Goal: Find contact information: Obtain details needed to contact an individual or organization

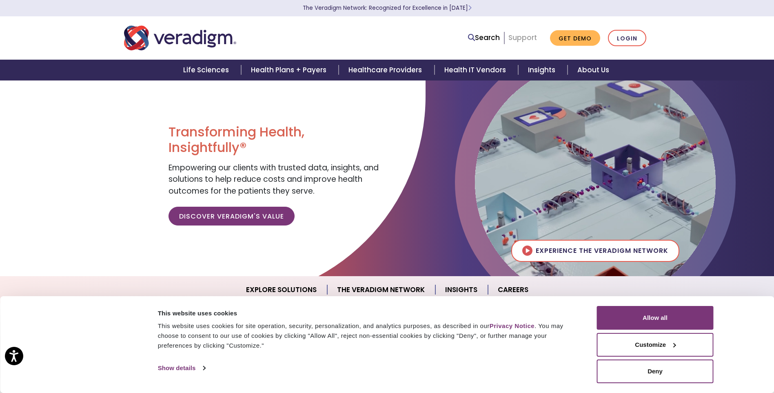
click at [527, 41] on link "Support" at bounding box center [522, 38] width 29 height 10
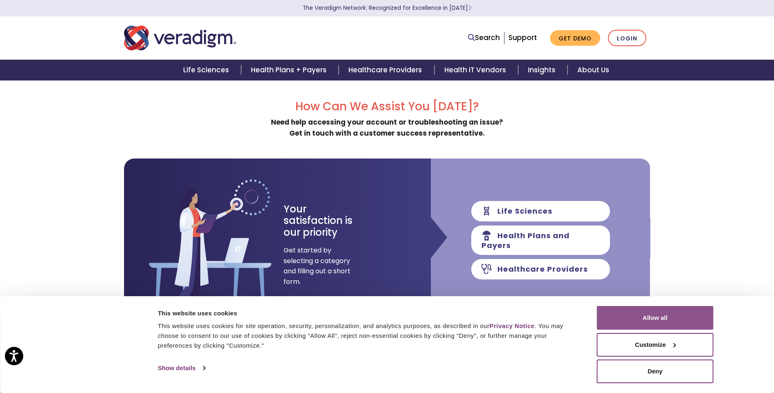
click at [648, 318] on button "Allow all" at bounding box center [655, 318] width 117 height 24
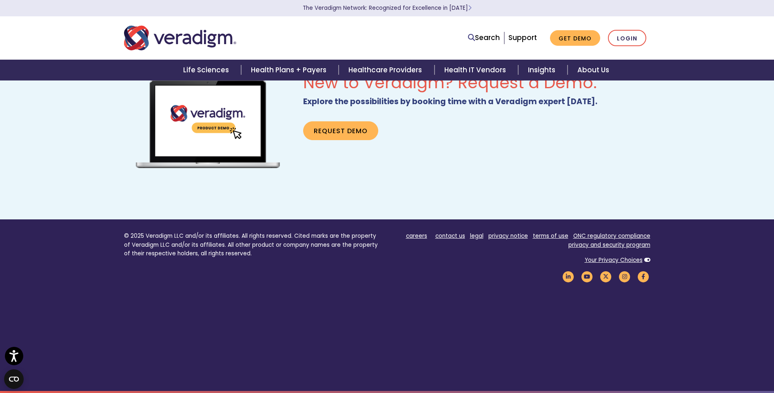
scroll to position [510, 0]
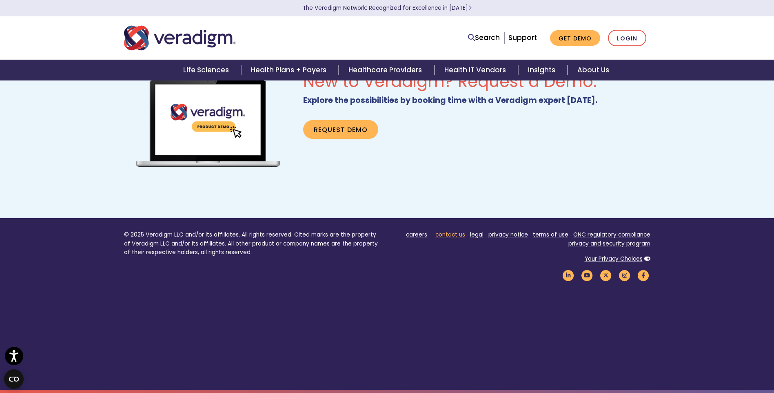
click at [457, 235] on link "contact us" at bounding box center [450, 235] width 30 height 8
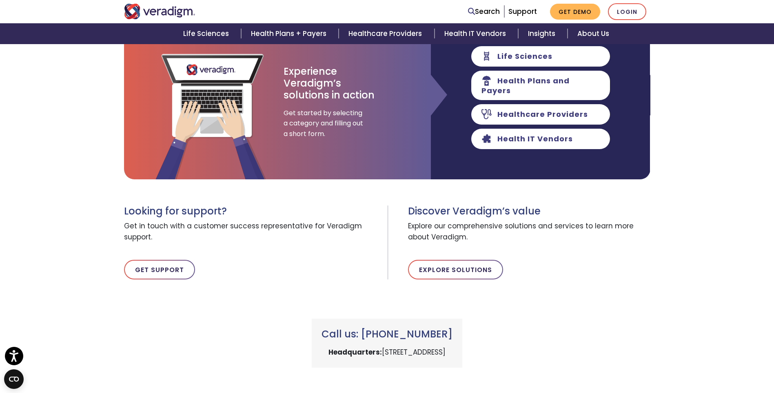
scroll to position [163, 0]
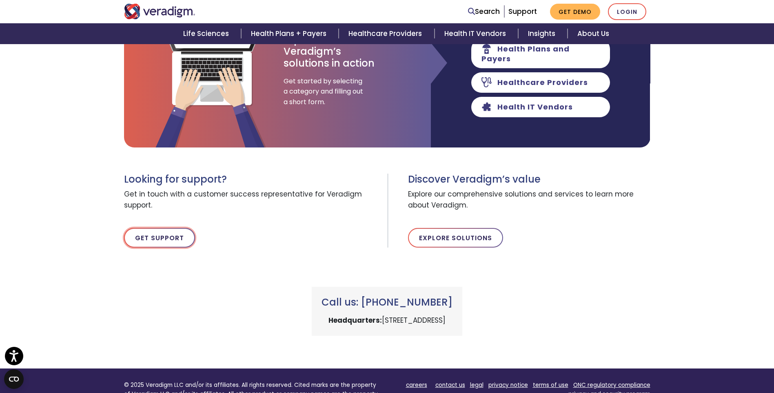
click at [157, 241] on link "Get Support" at bounding box center [159, 238] width 71 height 20
